Goal: Information Seeking & Learning: Learn about a topic

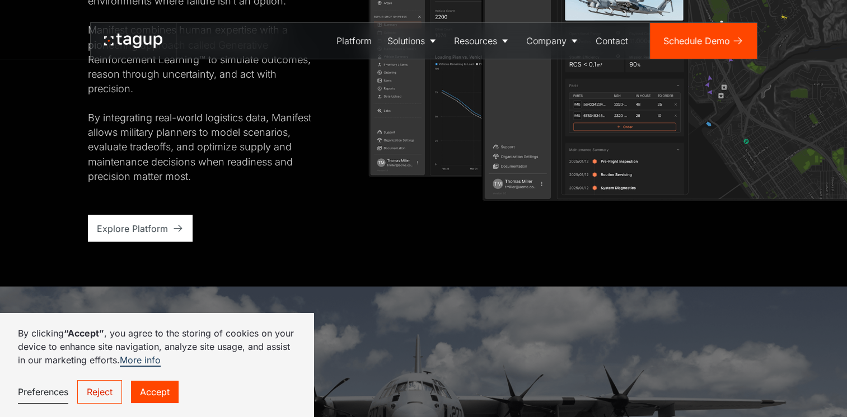
scroll to position [2049, 0]
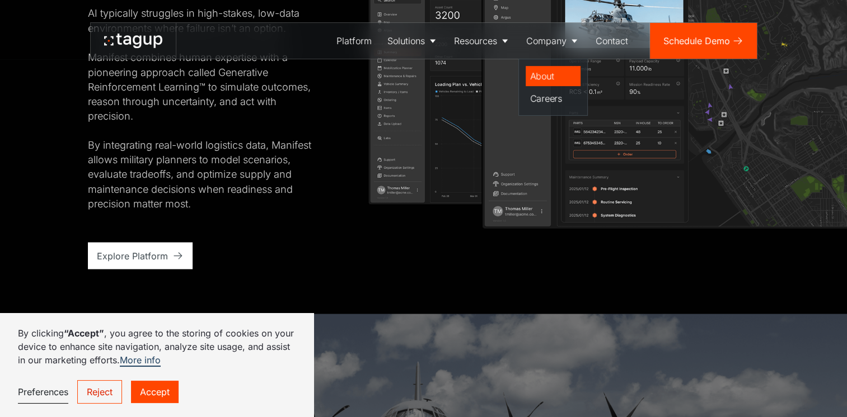
click at [541, 73] on div "About" at bounding box center [553, 75] width 46 height 13
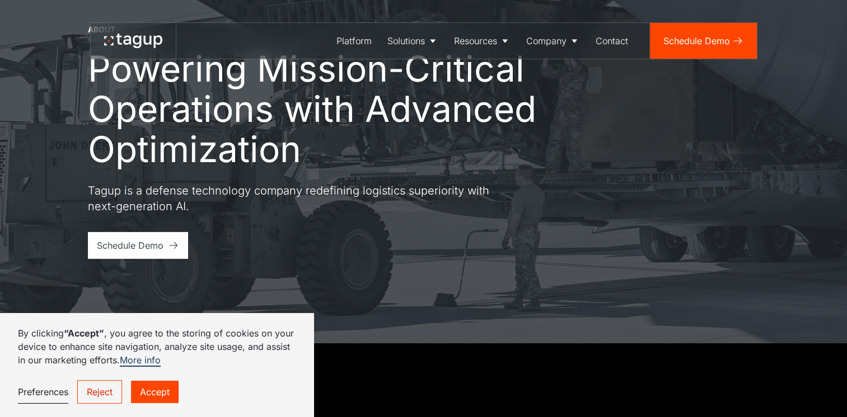
scroll to position [79, 0]
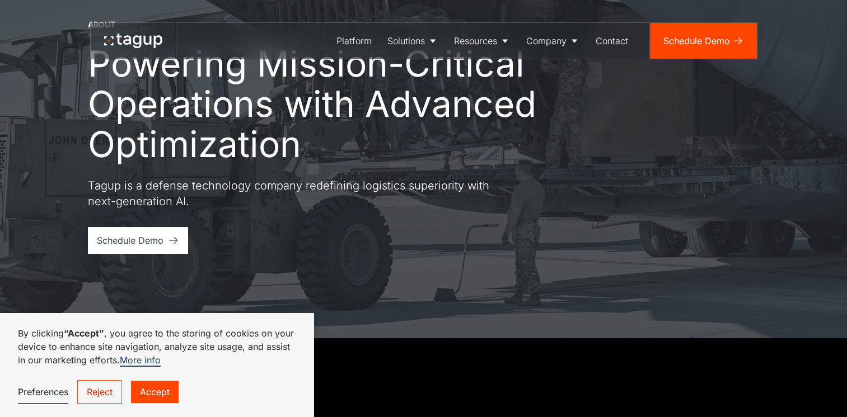
click at [98, 389] on link "Reject" at bounding box center [99, 391] width 45 height 23
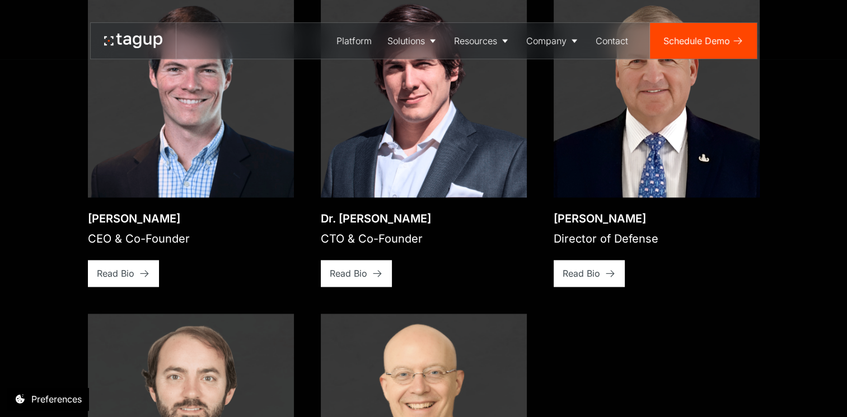
scroll to position [1670, 0]
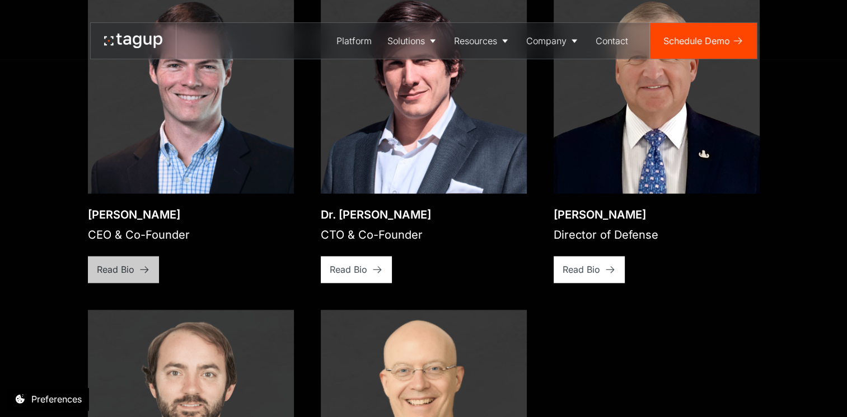
click at [124, 264] on link "Read Bio" at bounding box center [123, 269] width 71 height 27
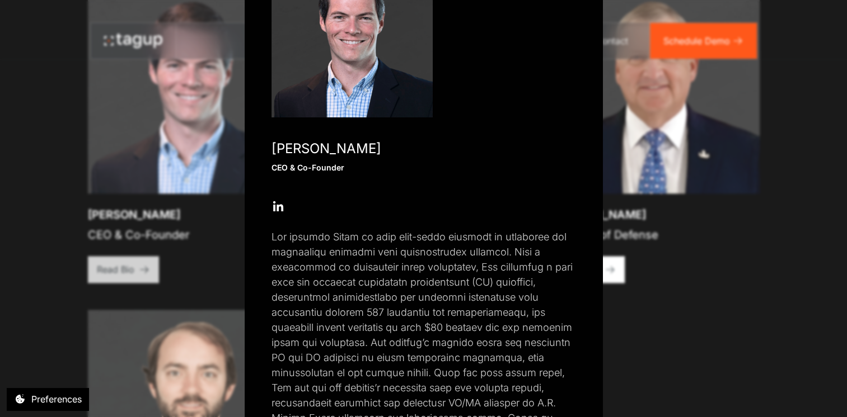
scroll to position [0, 0]
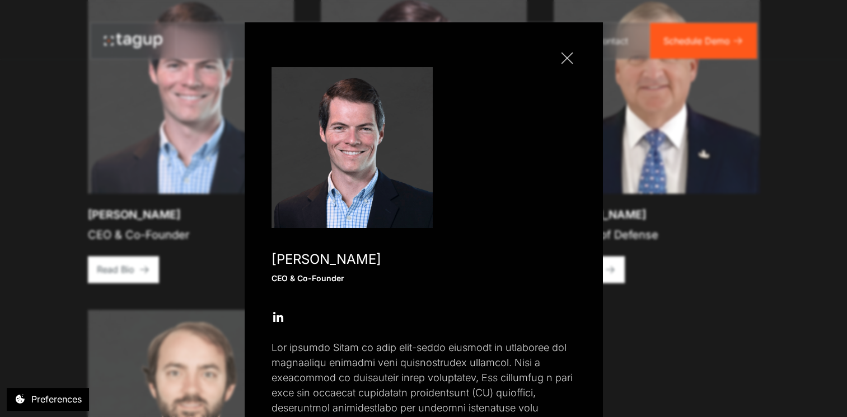
click at [566, 58] on div "Close popup" at bounding box center [566, 58] width 1 height 1
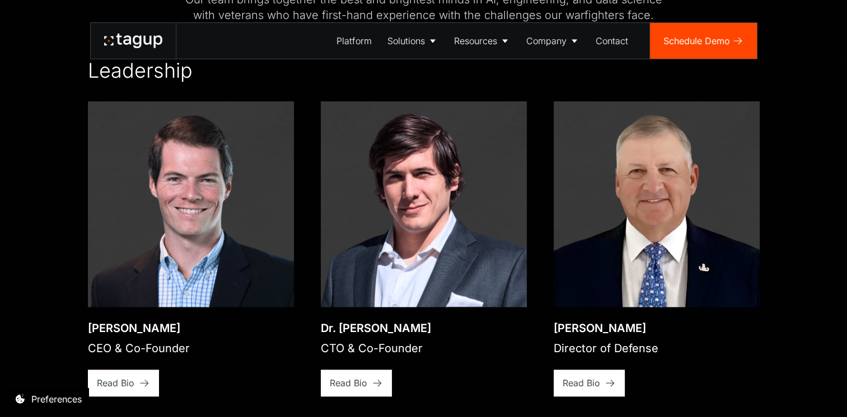
scroll to position [1555, 0]
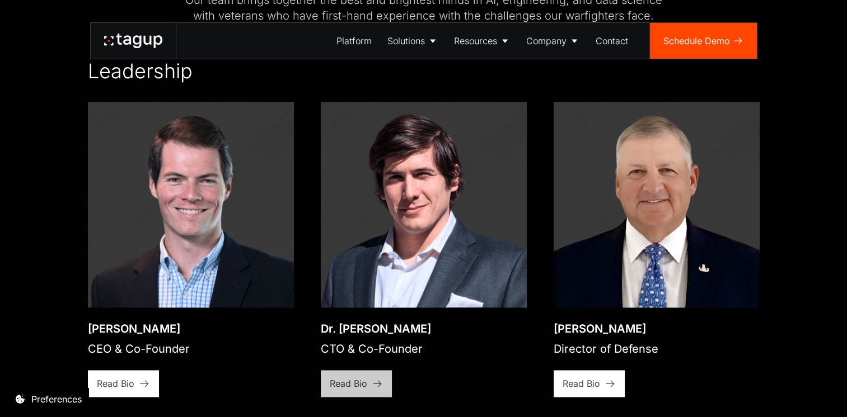
click at [355, 377] on div "Read Bio" at bounding box center [348, 383] width 37 height 13
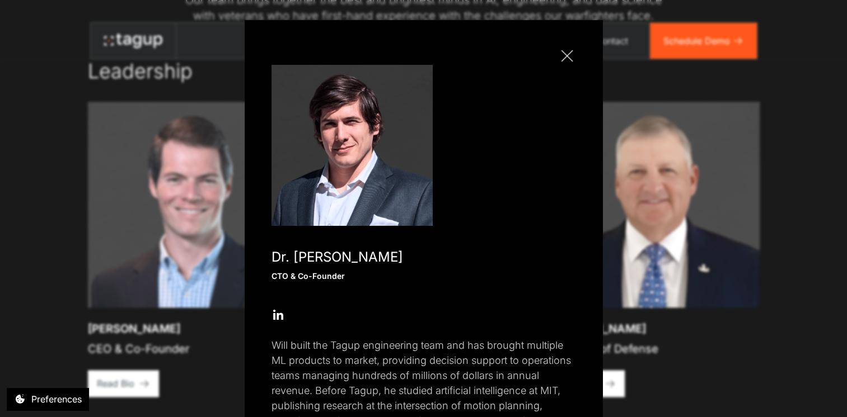
scroll to position [0, 0]
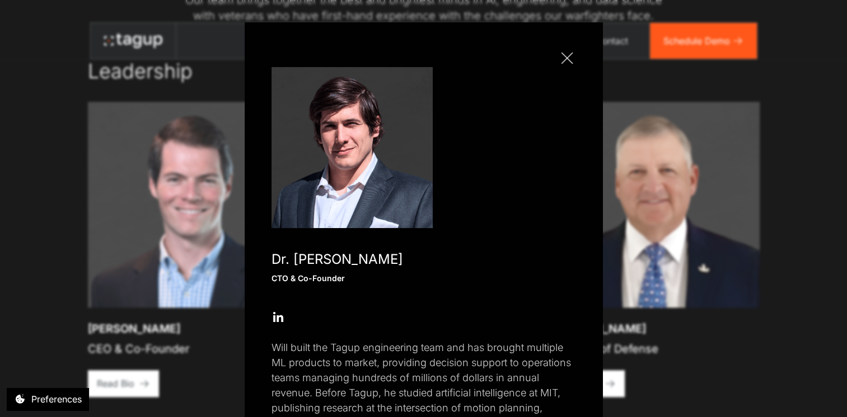
click at [566, 58] on div "Close popup" at bounding box center [566, 58] width 1 height 1
